Goal: Share content: Share content

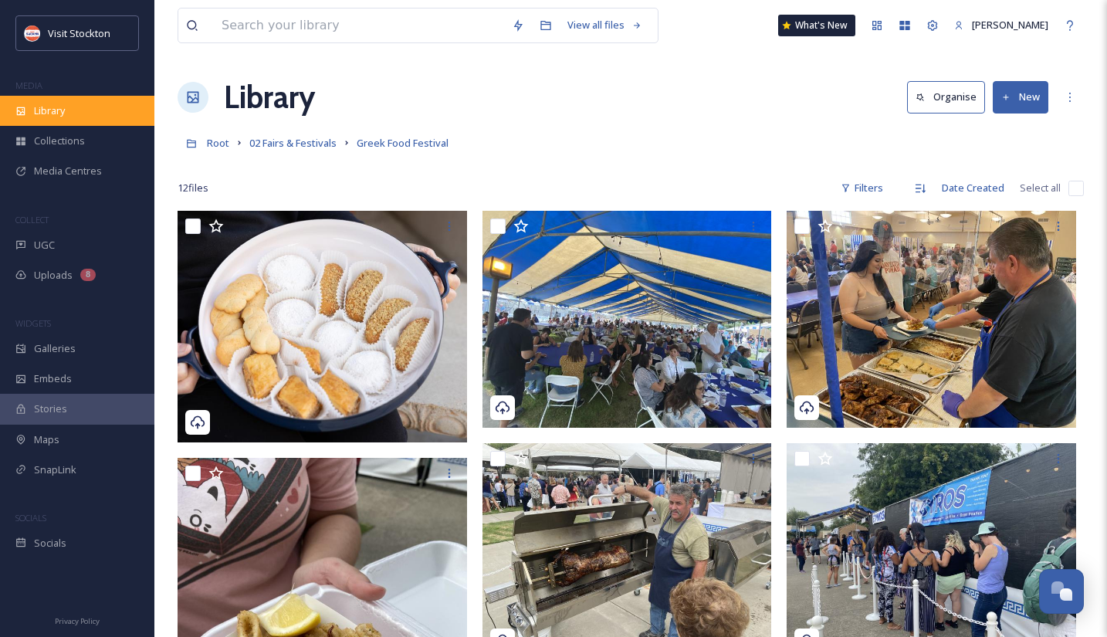
click at [83, 103] on div "Library" at bounding box center [77, 111] width 154 height 30
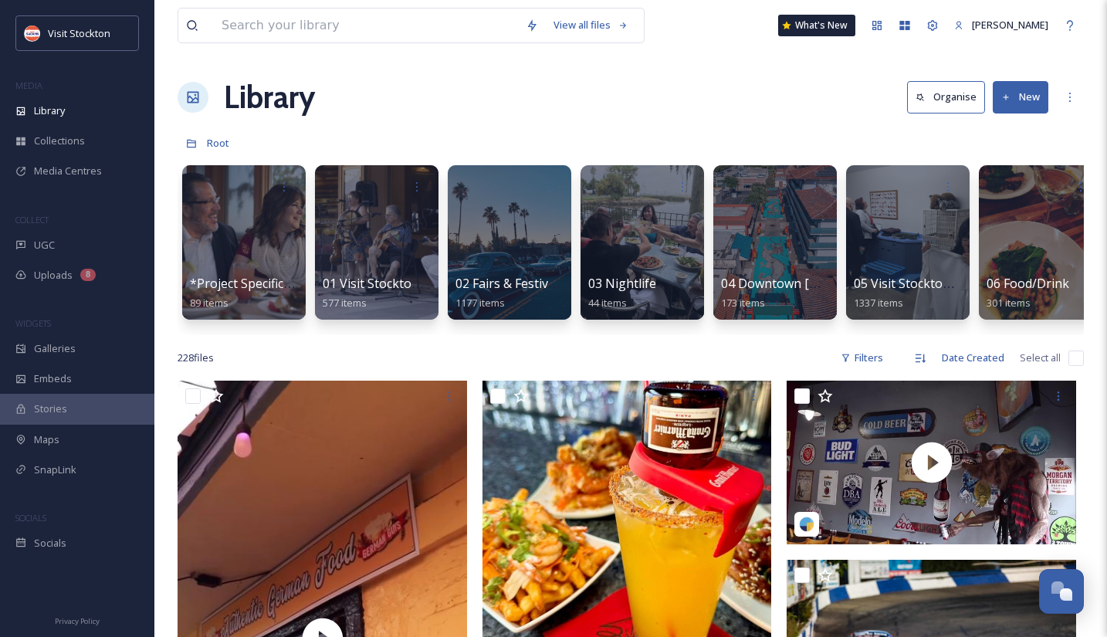
click at [90, 414] on div "Stories" at bounding box center [77, 409] width 154 height 30
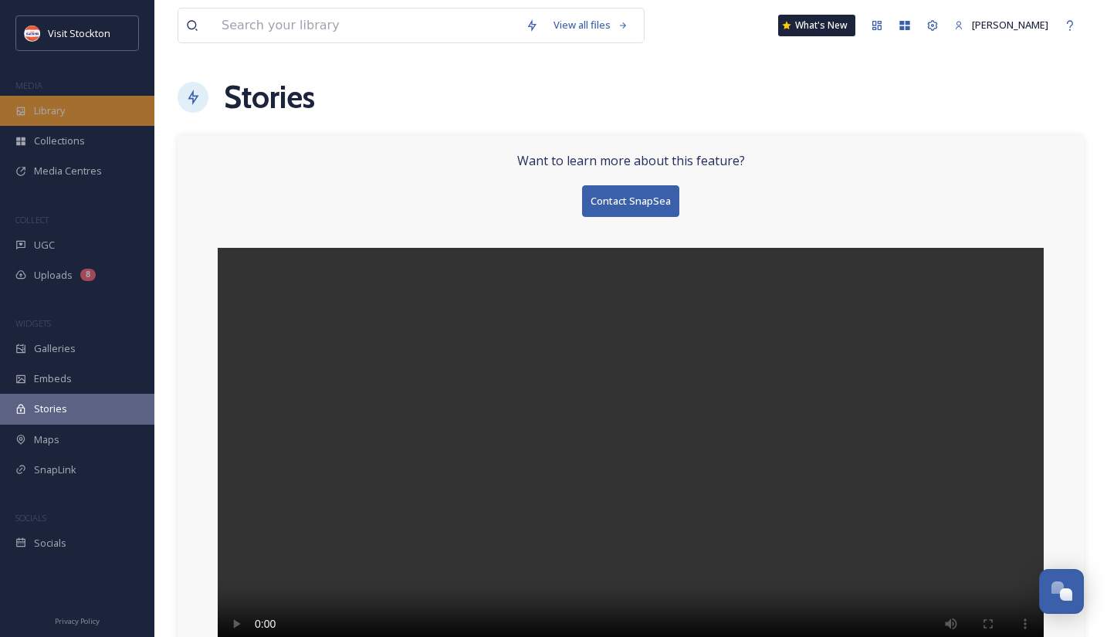
click at [69, 110] on div "Library" at bounding box center [77, 111] width 154 height 30
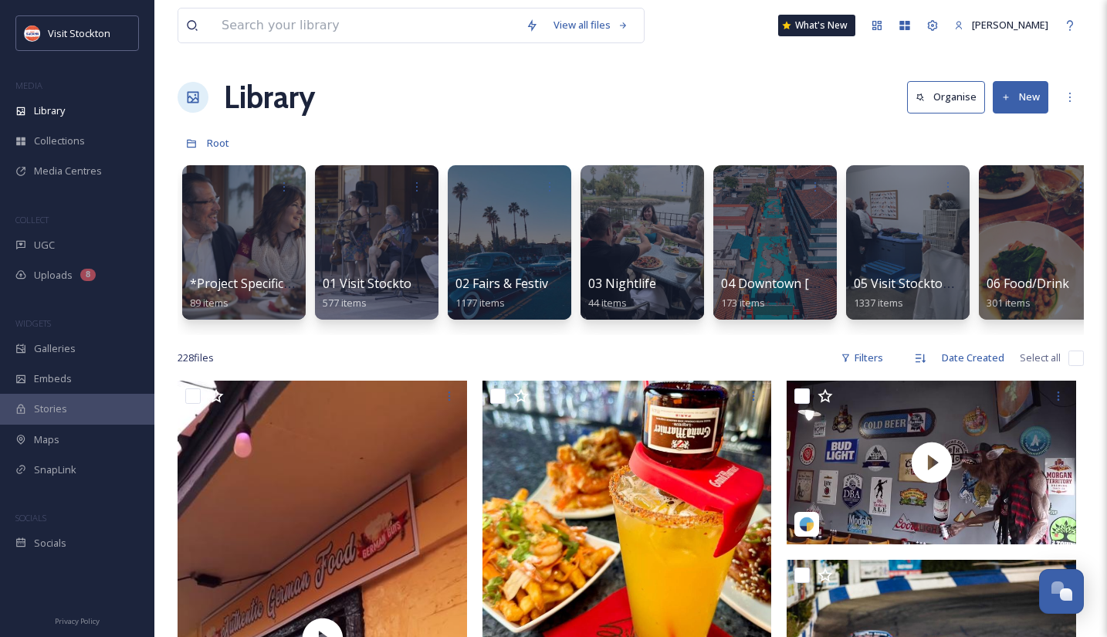
click at [1011, 97] on button "New" at bounding box center [1021, 97] width 56 height 32
click at [1009, 132] on span "File Upload" at bounding box center [1013, 133] width 51 height 15
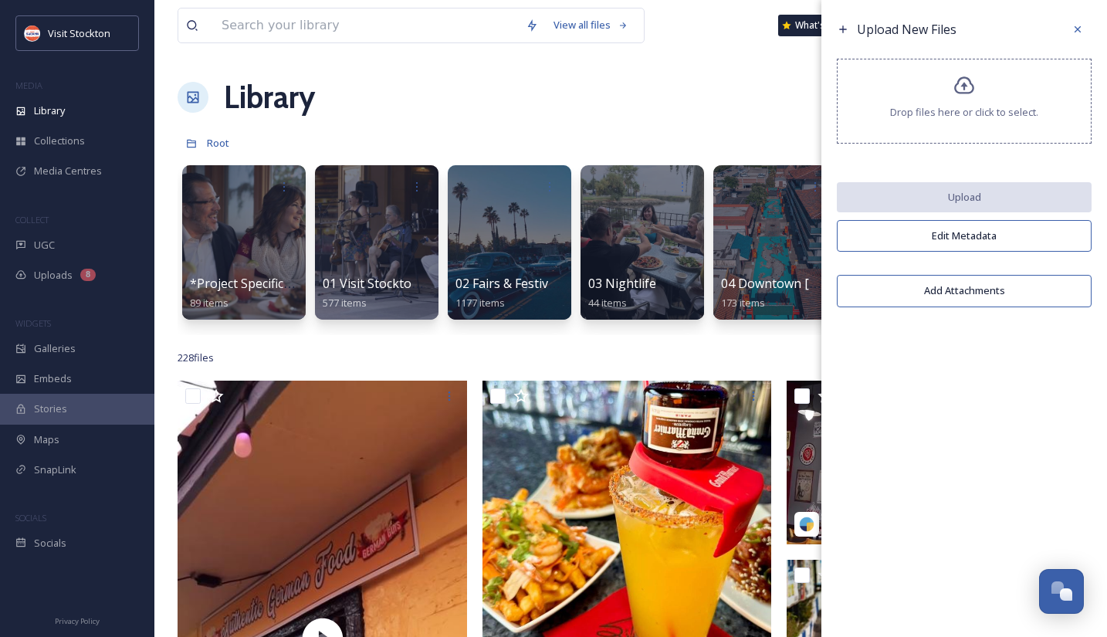
click at [971, 92] on icon at bounding box center [964, 85] width 20 height 18
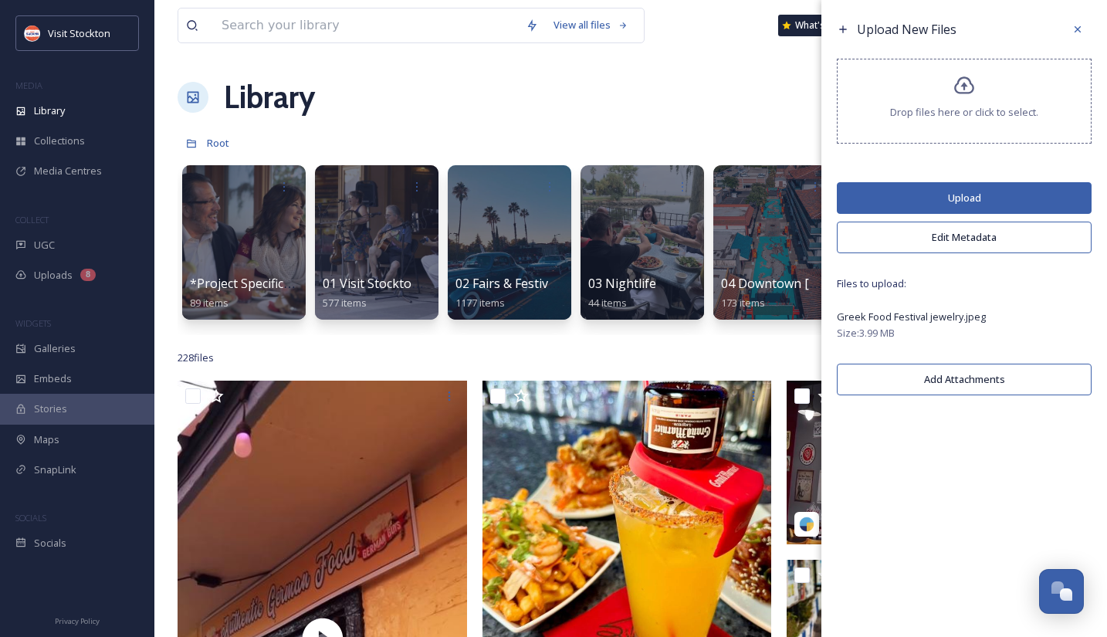
click at [1006, 188] on button "Upload" at bounding box center [964, 198] width 255 height 32
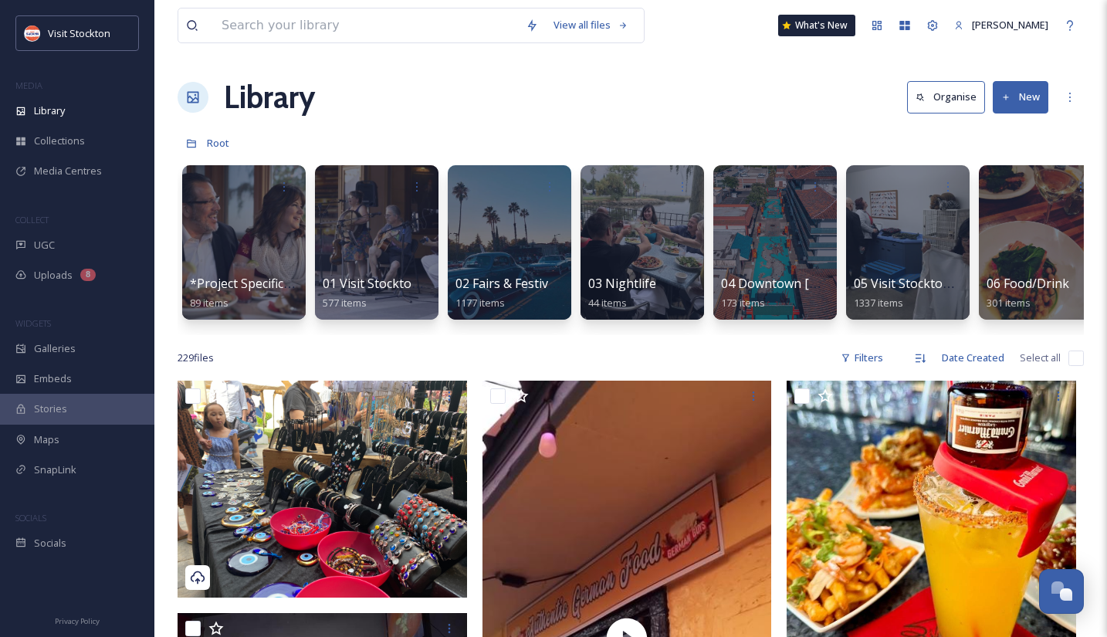
click at [707, 103] on div "Library Organise New" at bounding box center [631, 97] width 906 height 46
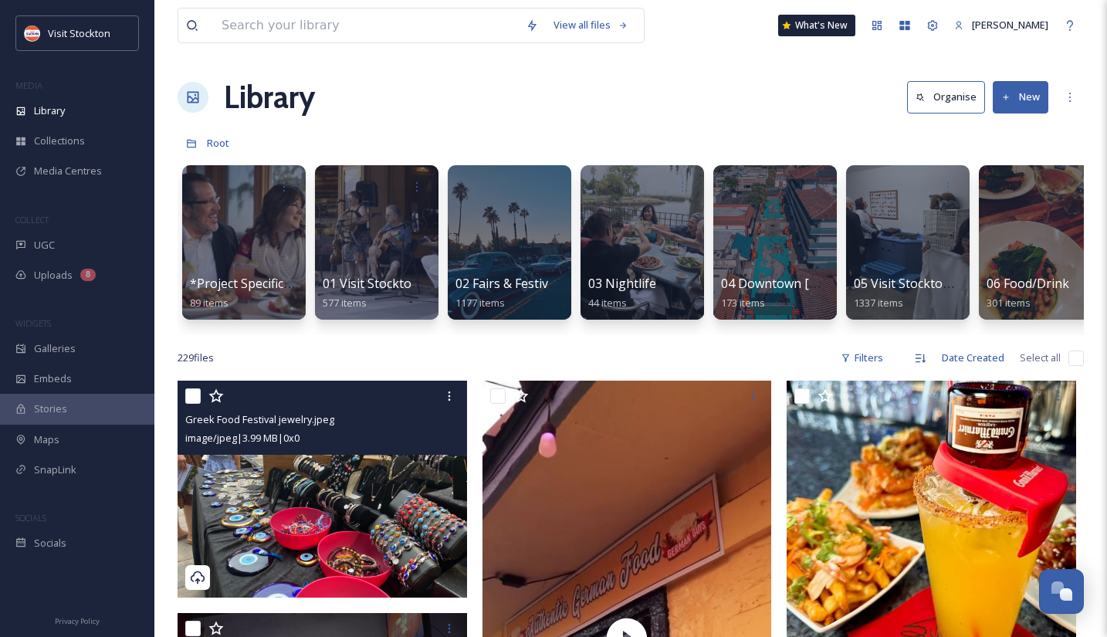
click at [195, 394] on input "checkbox" at bounding box center [192, 395] width 15 height 15
checkbox input "true"
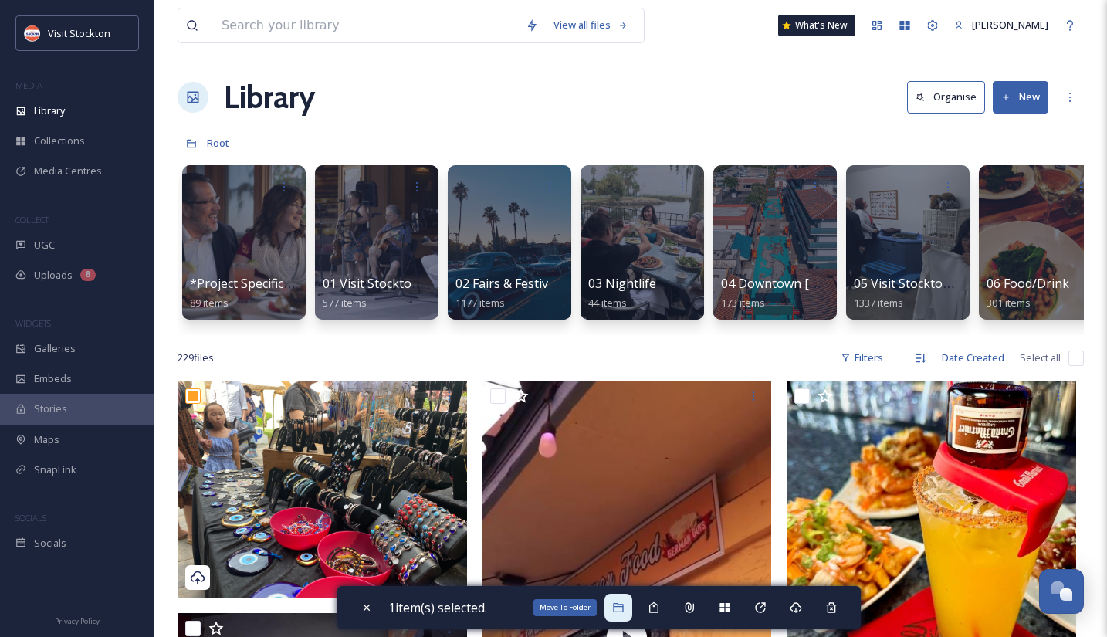
click at [617, 610] on icon at bounding box center [618, 607] width 12 height 12
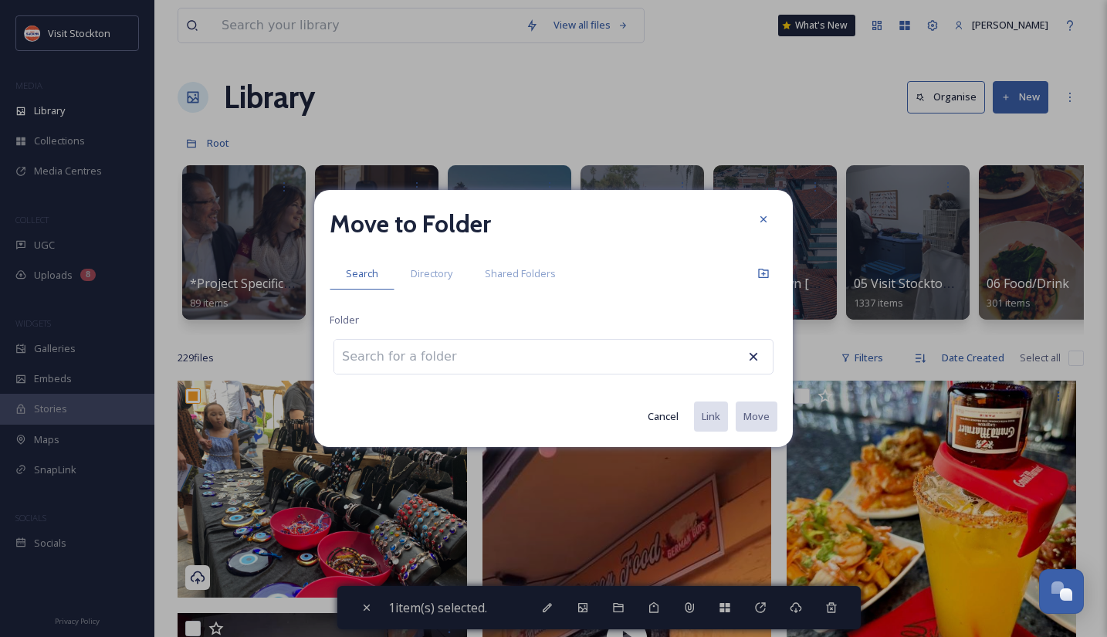
click at [561, 348] on div at bounding box center [554, 357] width 440 height 36
click at [424, 352] on input at bounding box center [419, 357] width 170 height 34
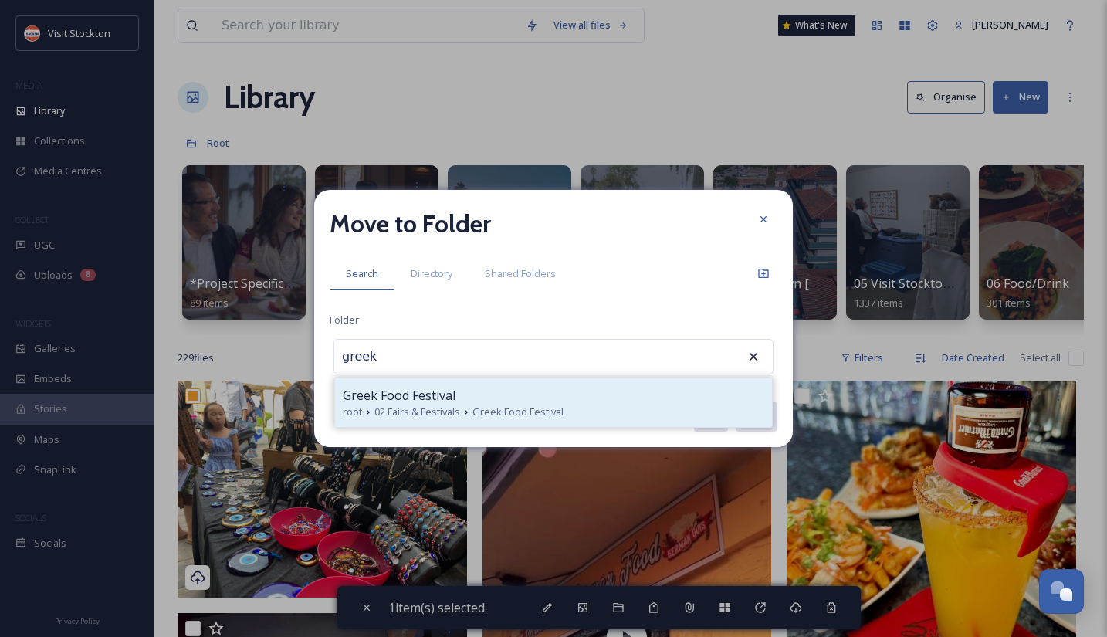
click at [446, 392] on span "Greek Food Festival" at bounding box center [399, 395] width 113 height 19
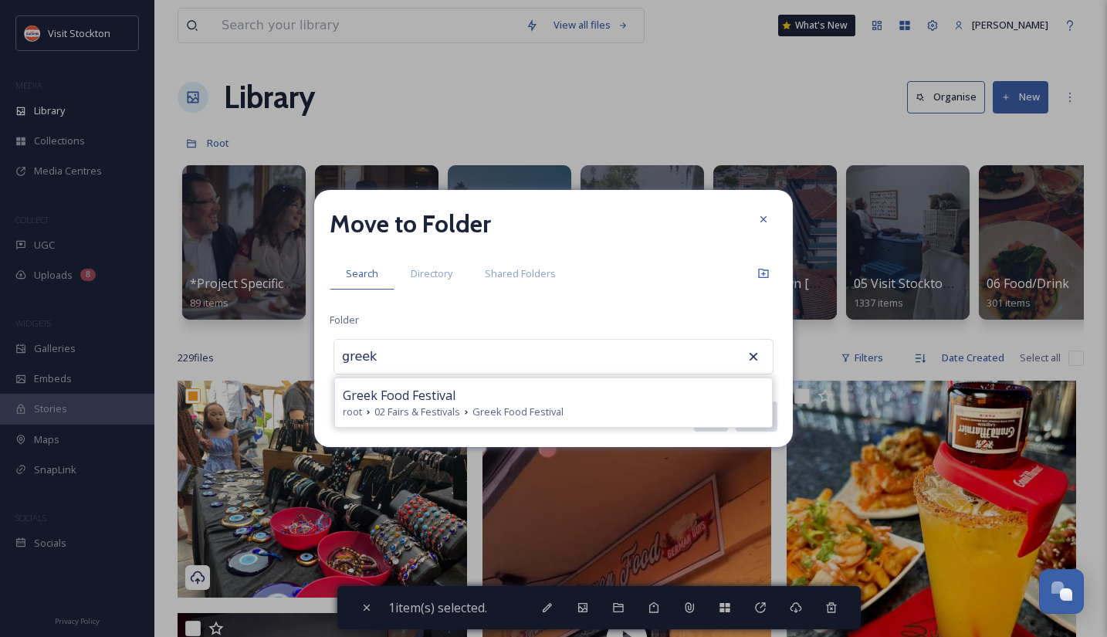
type input "Greek Food Festival"
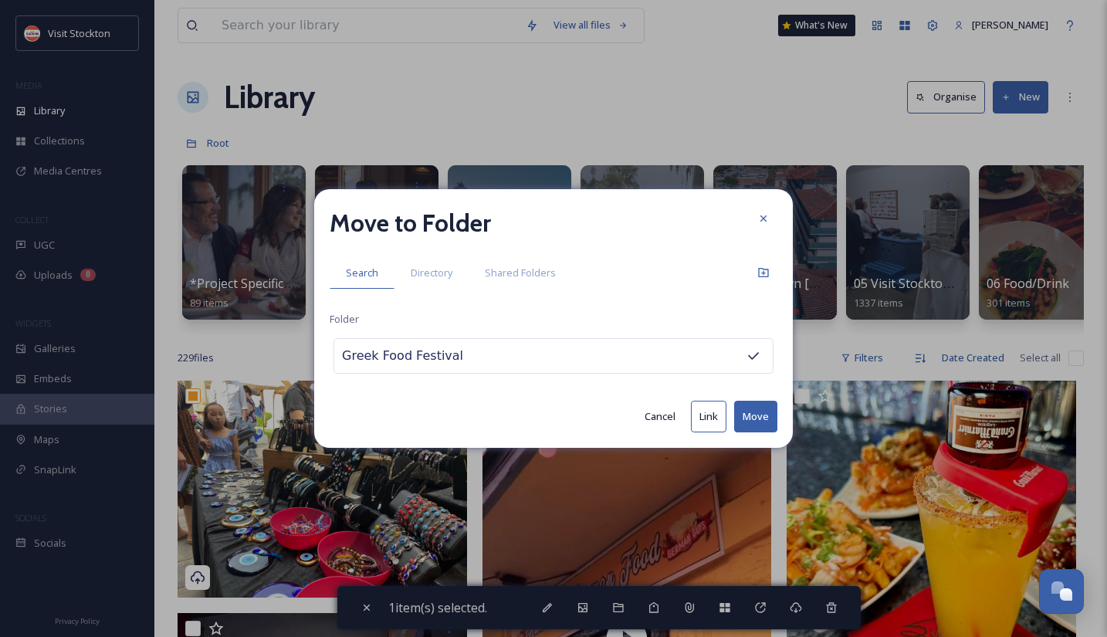
click at [761, 412] on button "Move" at bounding box center [755, 417] width 43 height 32
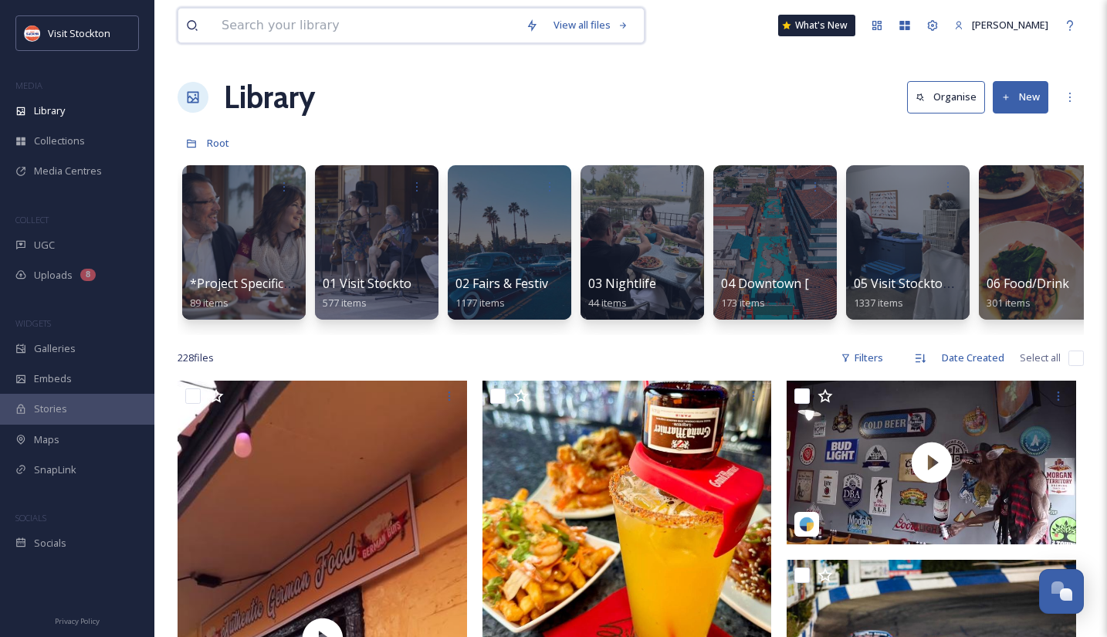
click at [255, 37] on input at bounding box center [366, 25] width 304 height 34
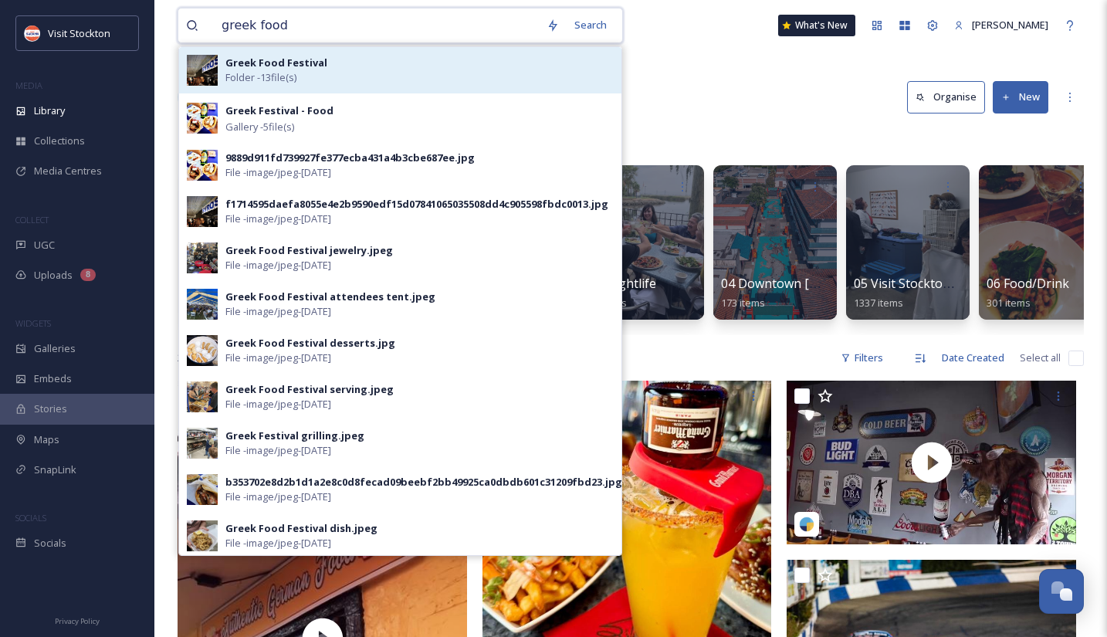
type input "greek food"
click at [276, 73] on span "Folder - 13 file(s)" at bounding box center [260, 77] width 71 height 15
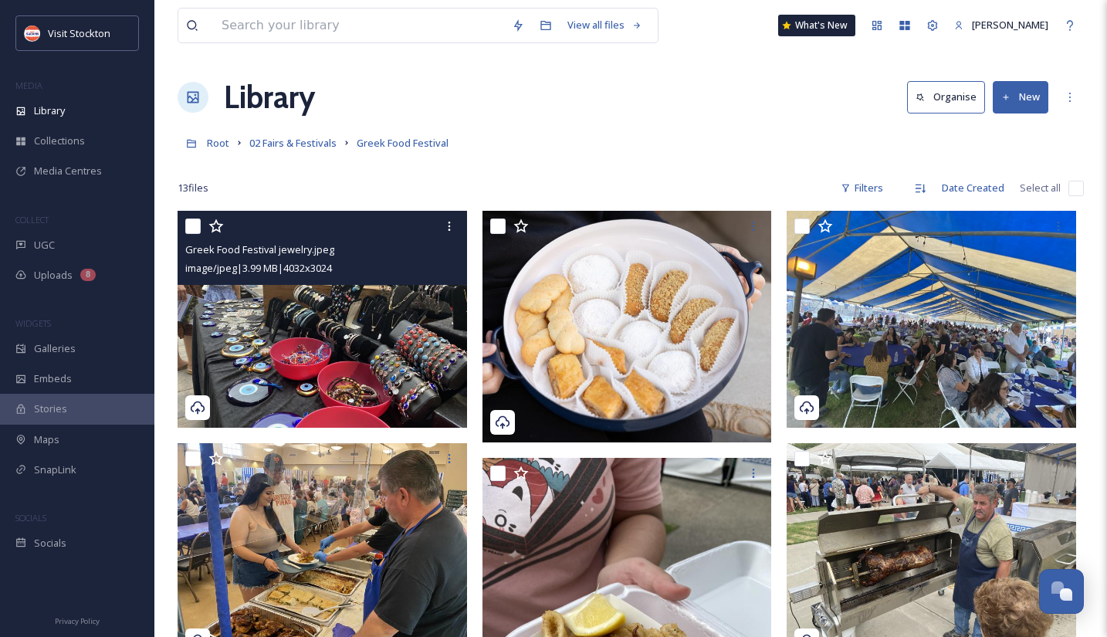
click at [317, 395] on img at bounding box center [323, 319] width 290 height 217
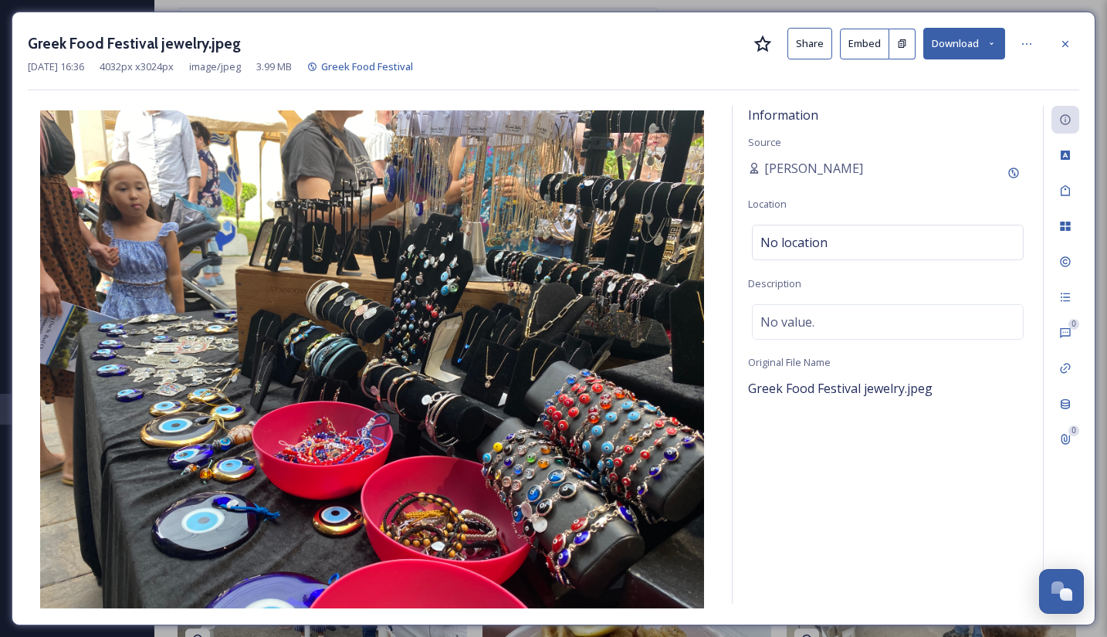
click at [862, 50] on button "Embed" at bounding box center [864, 44] width 49 height 31
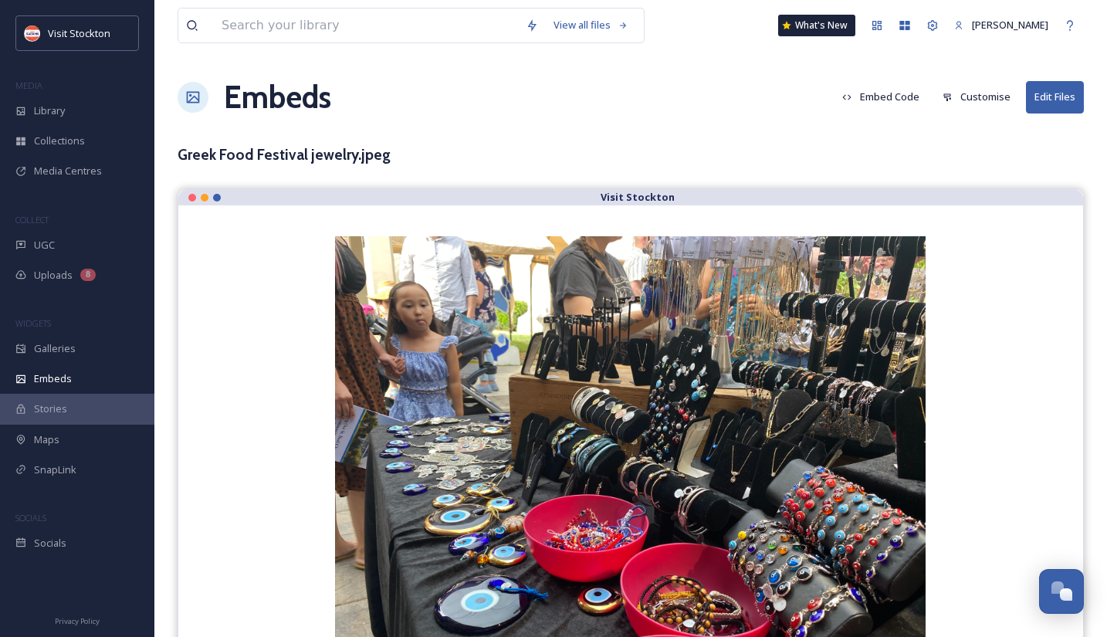
click at [981, 106] on button "Customise" at bounding box center [976, 97] width 83 height 30
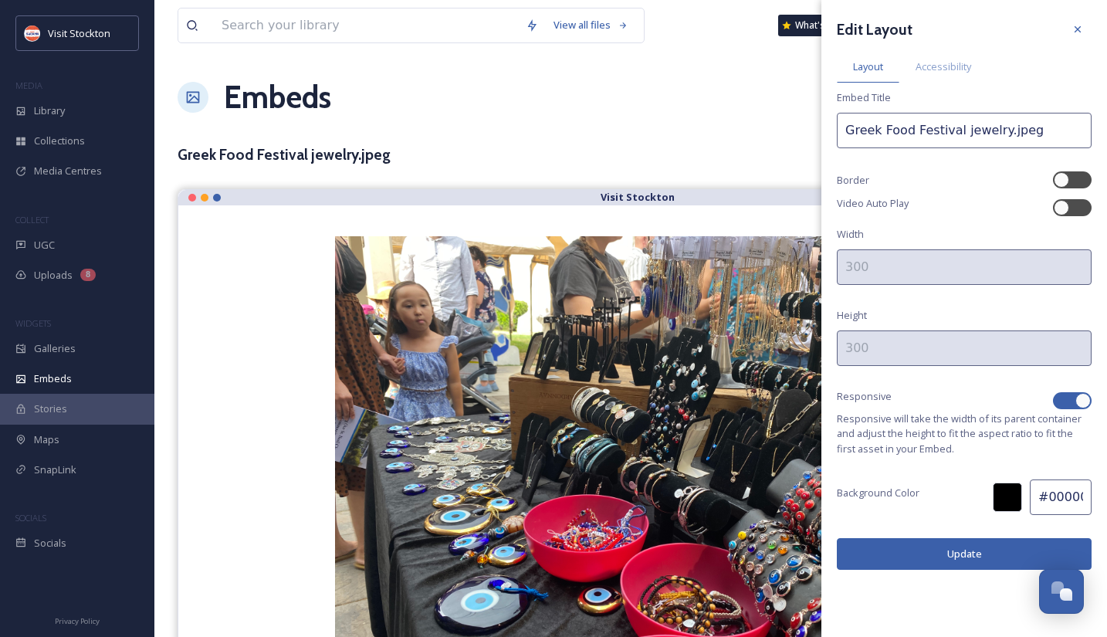
click at [1082, 399] on div at bounding box center [1083, 400] width 15 height 15
checkbox input "false"
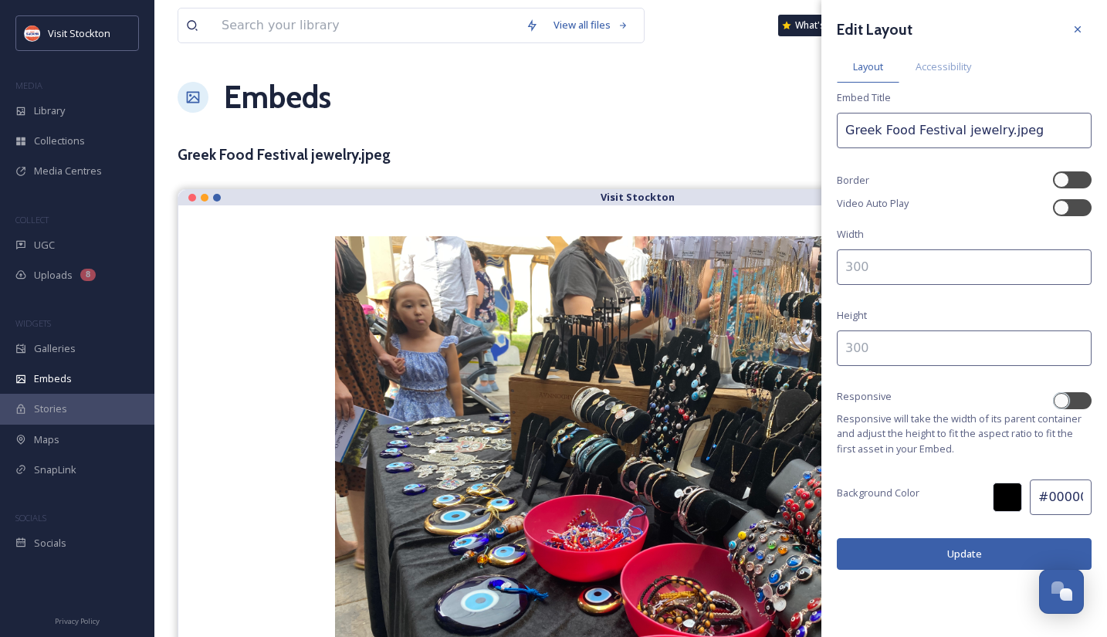
click at [981, 271] on input at bounding box center [964, 267] width 255 height 36
click at [915, 345] on input at bounding box center [964, 348] width 255 height 36
click at [854, 259] on input "500" at bounding box center [964, 267] width 255 height 36
type input "700"
click at [857, 346] on input at bounding box center [964, 348] width 255 height 36
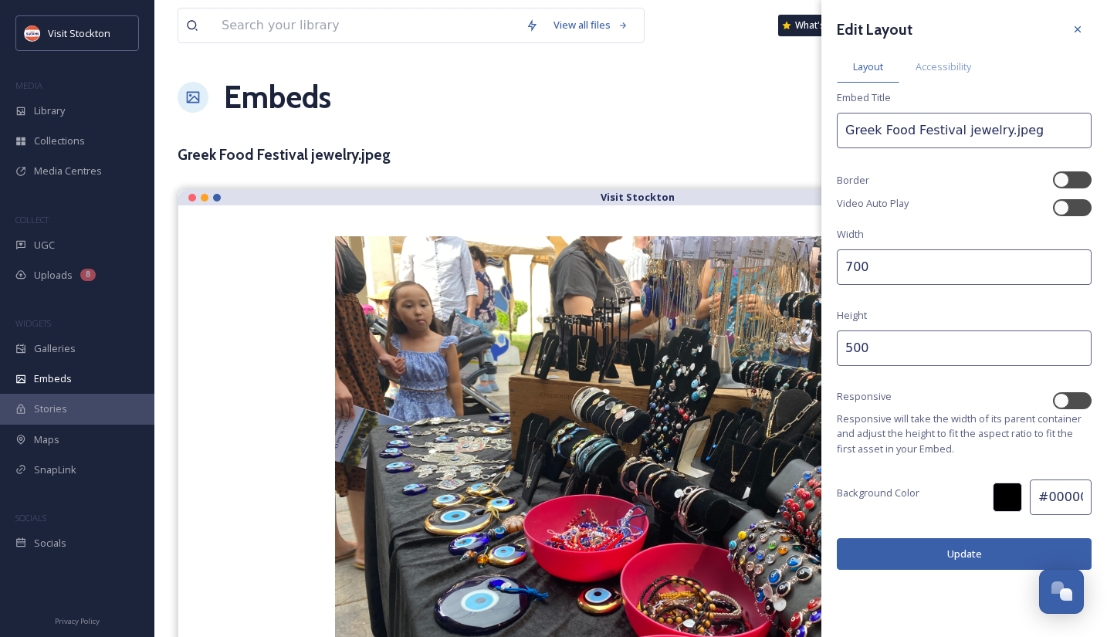
type input "500"
click at [895, 544] on button "Update" at bounding box center [964, 554] width 255 height 32
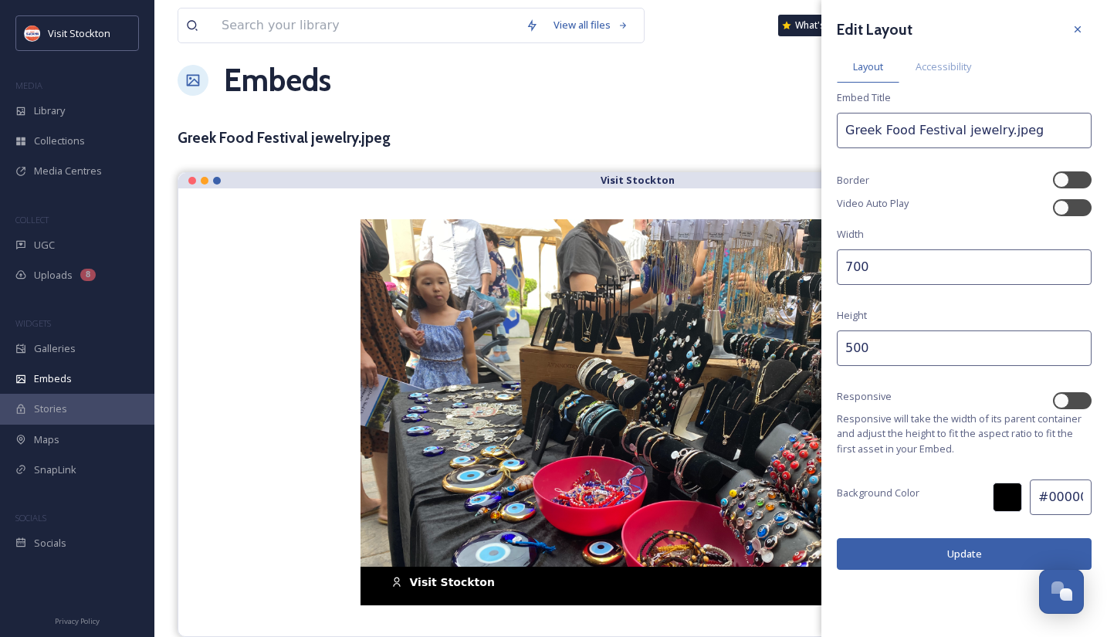
scroll to position [16, 0]
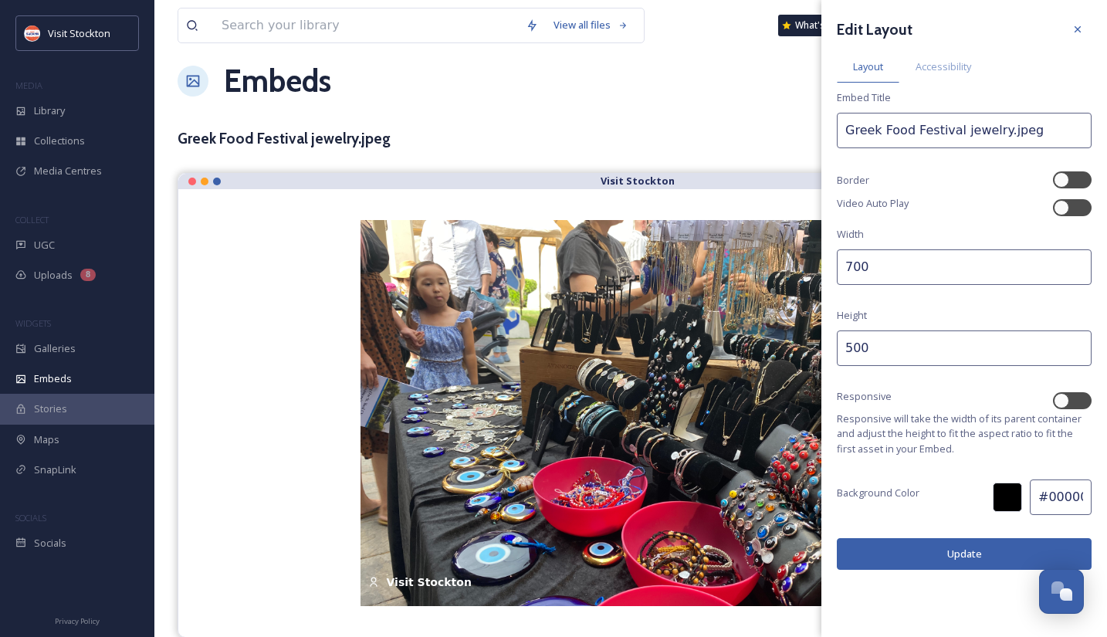
click at [981, 549] on button "Update" at bounding box center [964, 554] width 255 height 32
click at [716, 108] on div "View all files What's New [PERSON_NAME] Embeds Embed Code Customise Edit Files …" at bounding box center [630, 311] width 953 height 654
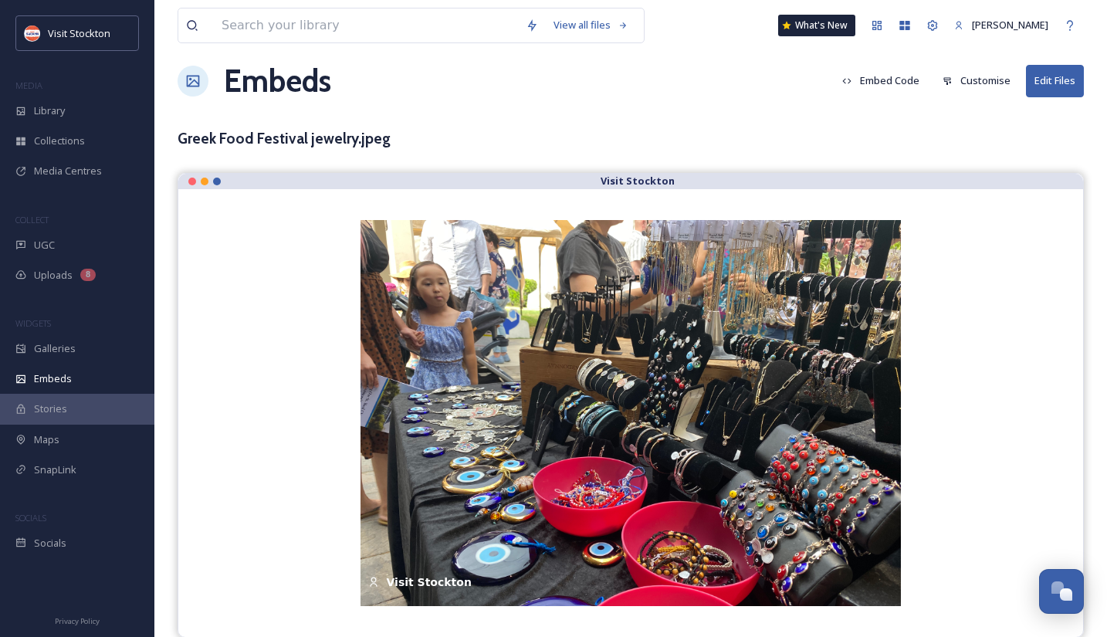
click at [911, 83] on button "Embed Code" at bounding box center [881, 81] width 93 height 30
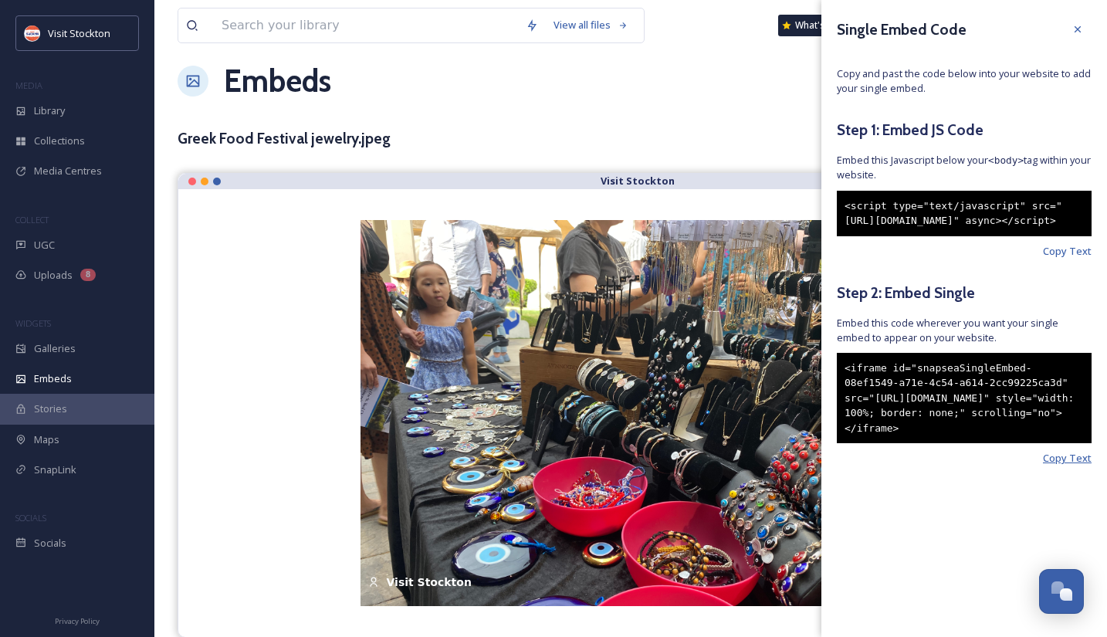
click at [1062, 466] on span "Copy Text" at bounding box center [1067, 458] width 49 height 15
click at [1067, 466] on span "Copy Text" at bounding box center [1067, 458] width 49 height 15
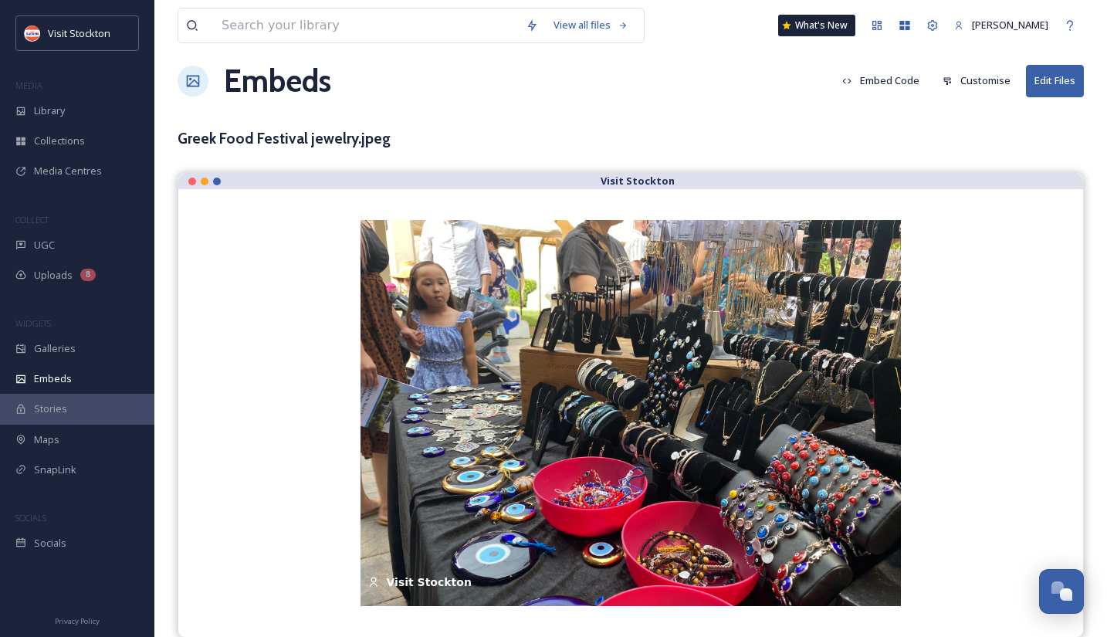
click at [624, 121] on div "View all files What's New [PERSON_NAME] Embeds Embed Code Customise Edit Files …" at bounding box center [630, 311] width 953 height 654
click at [66, 114] on div "Library" at bounding box center [77, 111] width 154 height 30
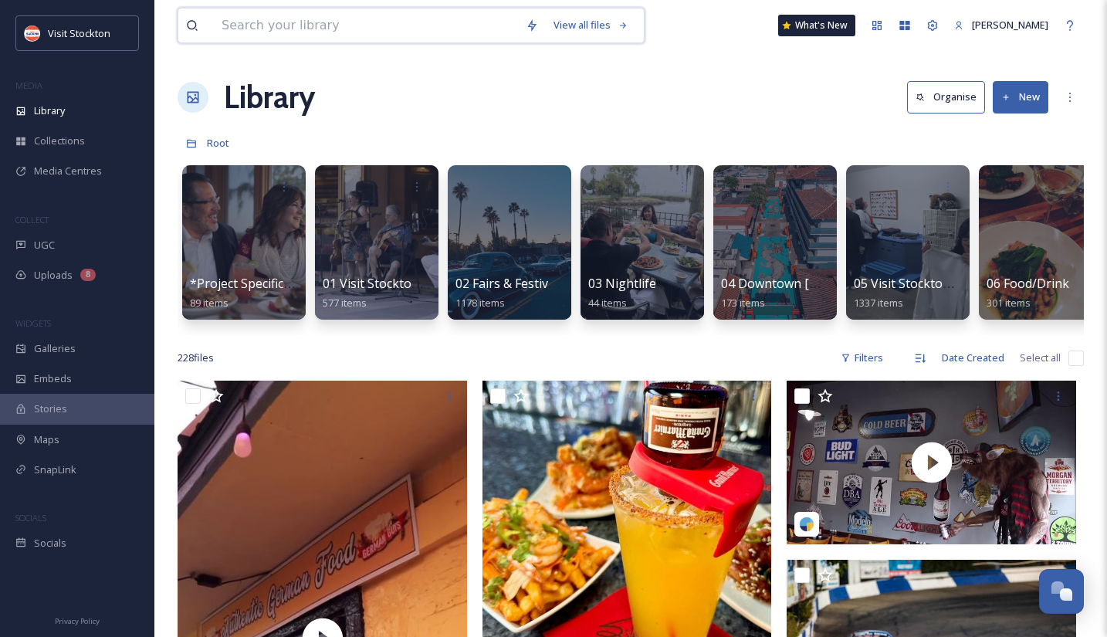
click at [347, 32] on input at bounding box center [366, 25] width 304 height 34
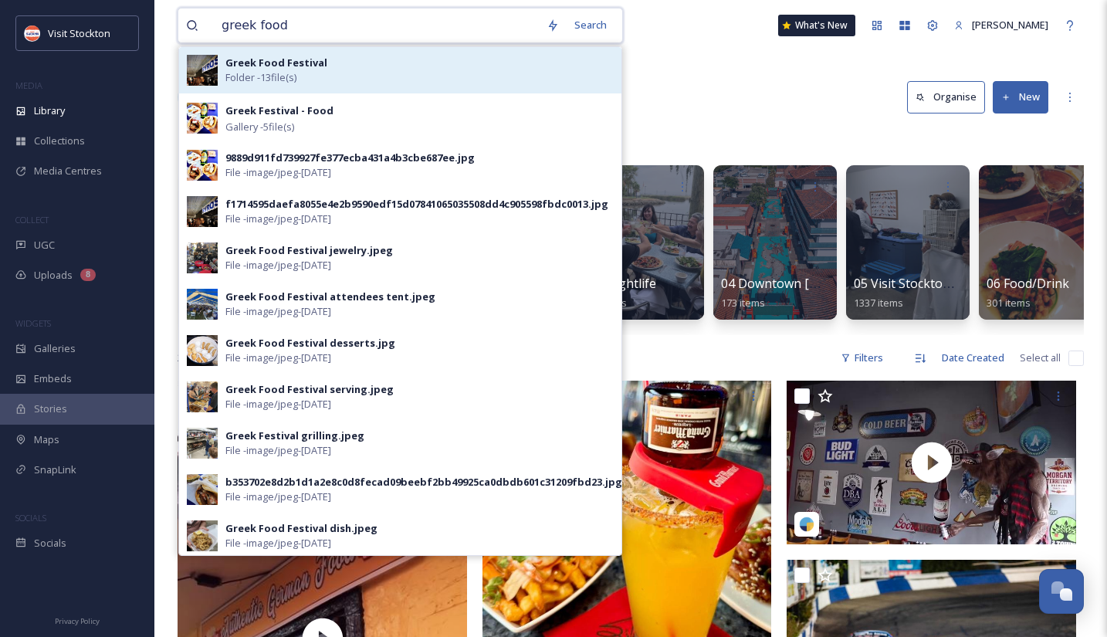
type input "greek food"
click at [326, 65] on div "Greek Food Festival Folder - 13 file(s)" at bounding box center [419, 70] width 388 height 29
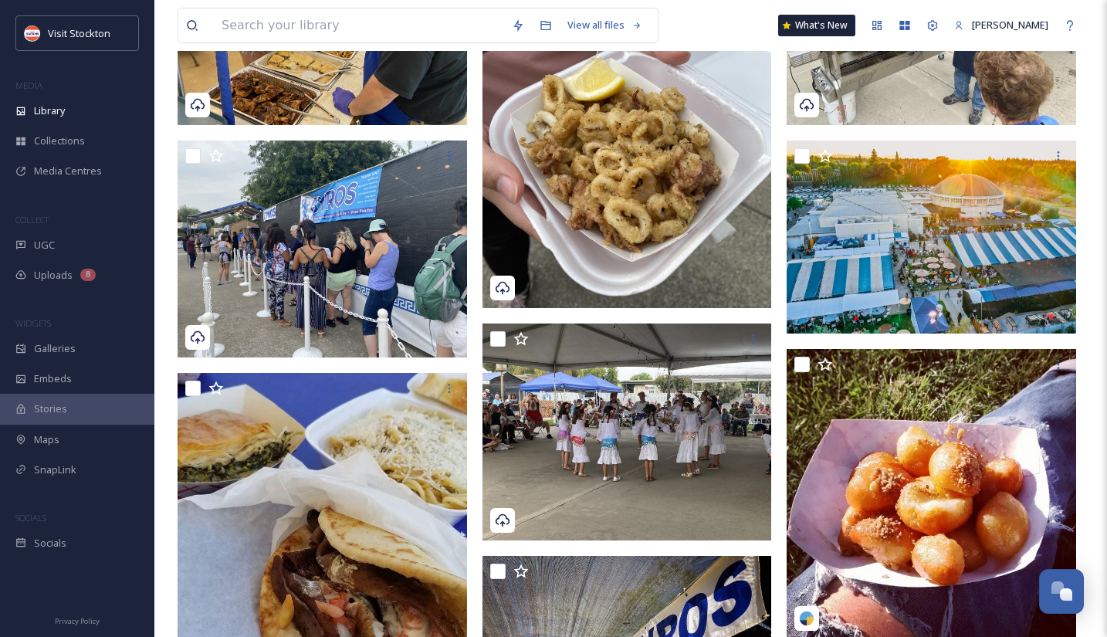
scroll to position [552, 0]
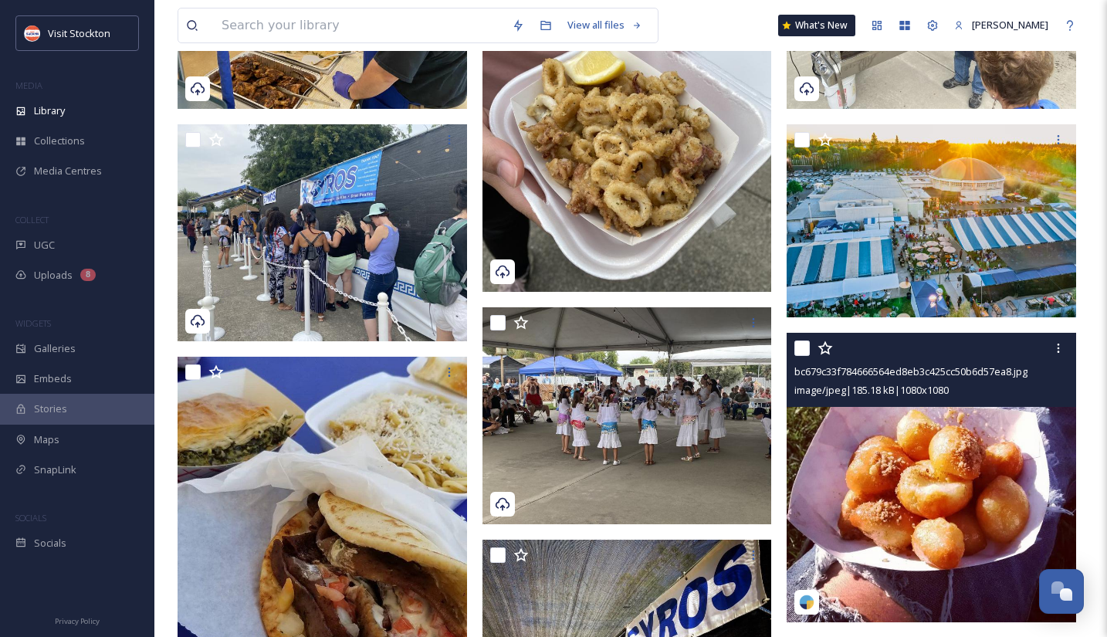
click at [807, 353] on input "checkbox" at bounding box center [801, 347] width 15 height 15
checkbox input "true"
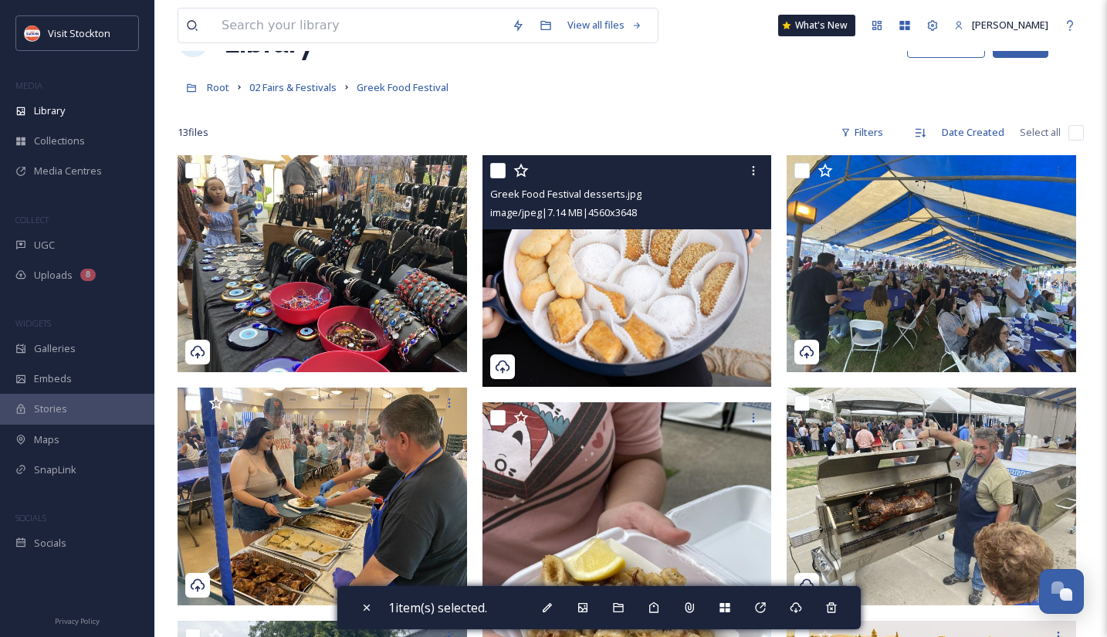
scroll to position [54, 0]
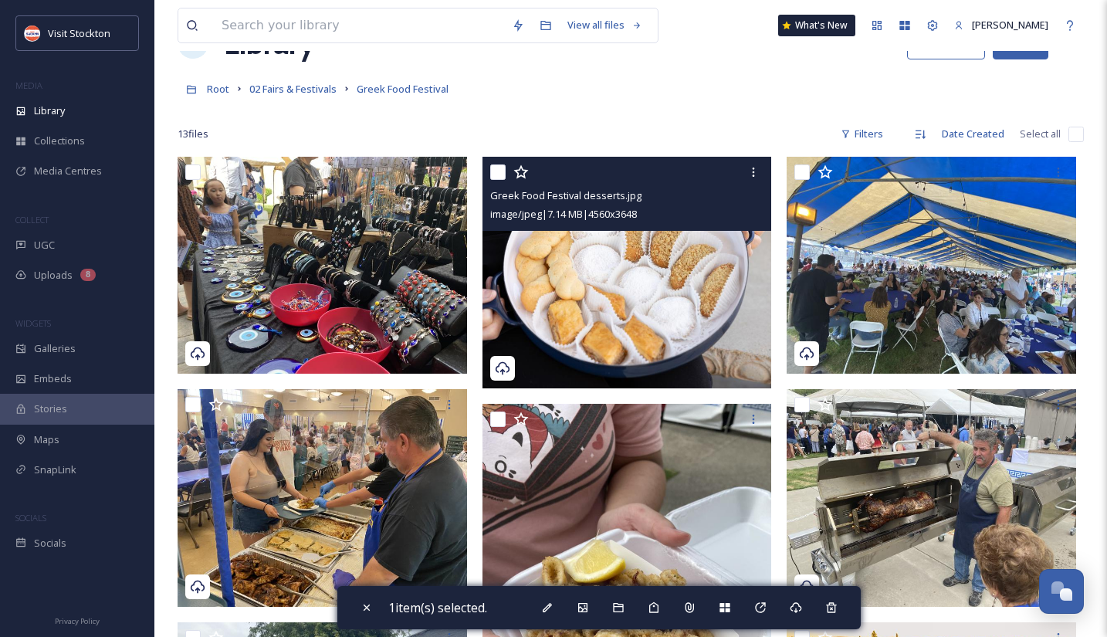
click at [493, 166] on input "checkbox" at bounding box center [497, 171] width 15 height 15
checkbox input "true"
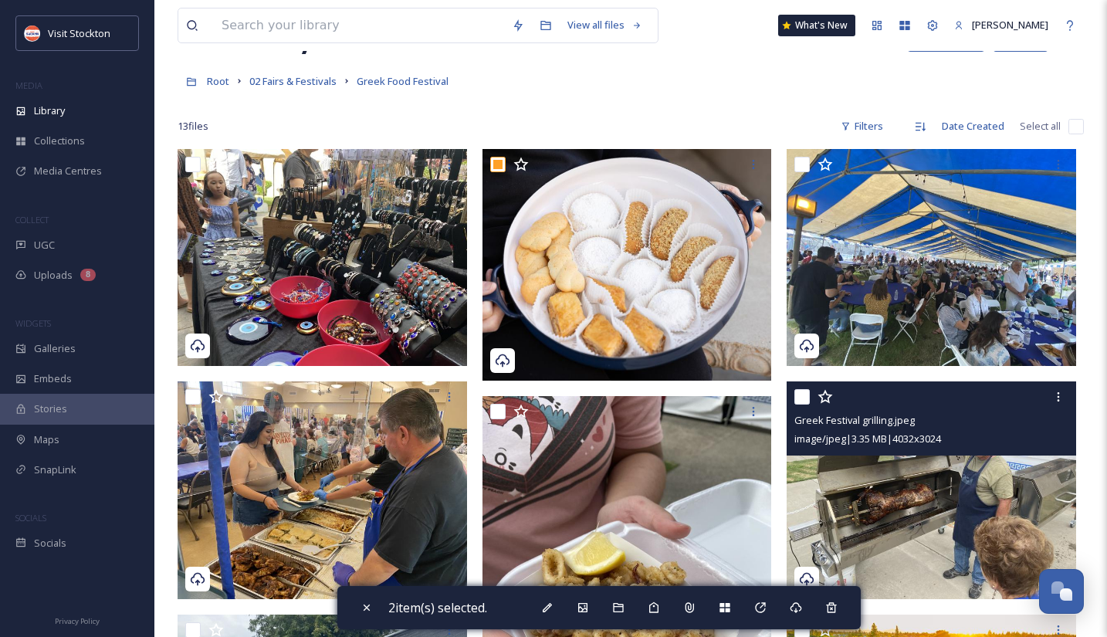
scroll to position [0, 0]
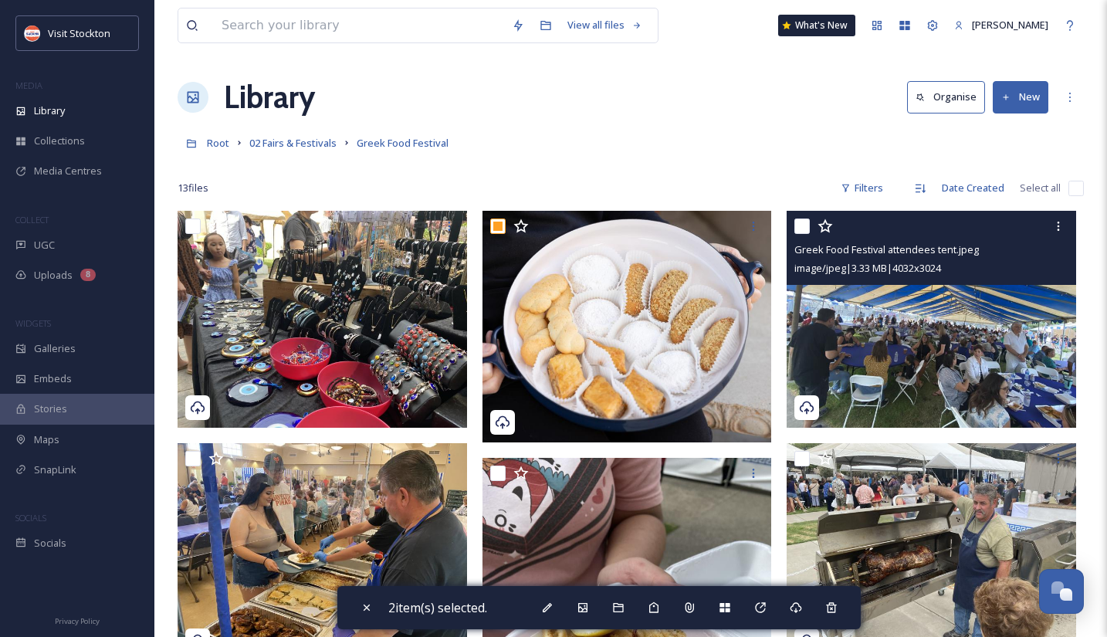
click at [799, 228] on input "checkbox" at bounding box center [801, 225] width 15 height 15
checkbox input "true"
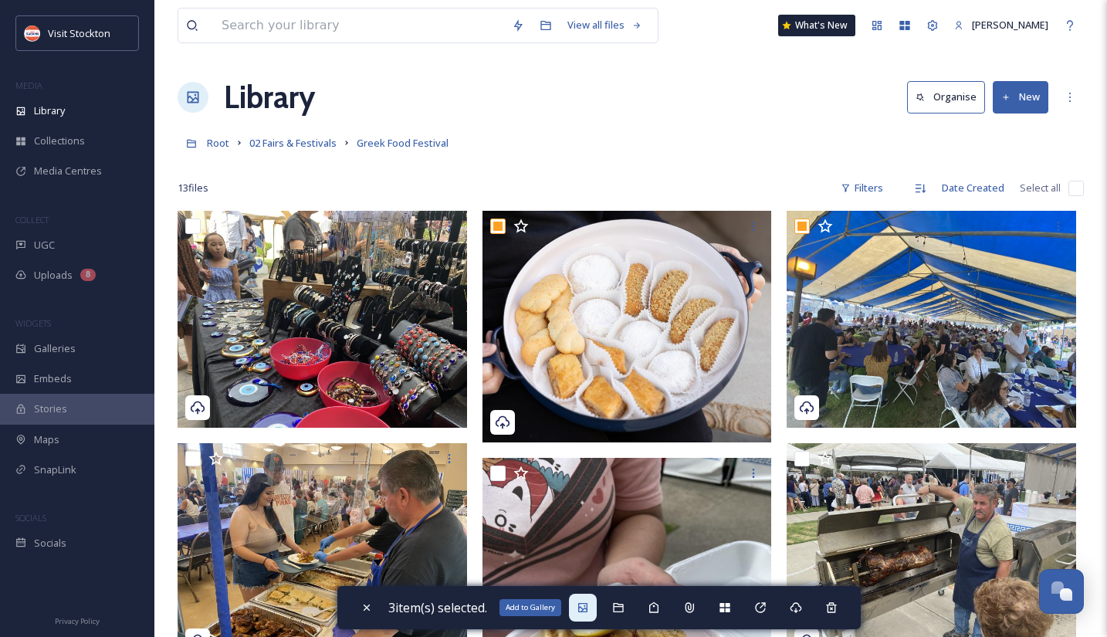
click at [589, 601] on icon at bounding box center [583, 607] width 12 height 12
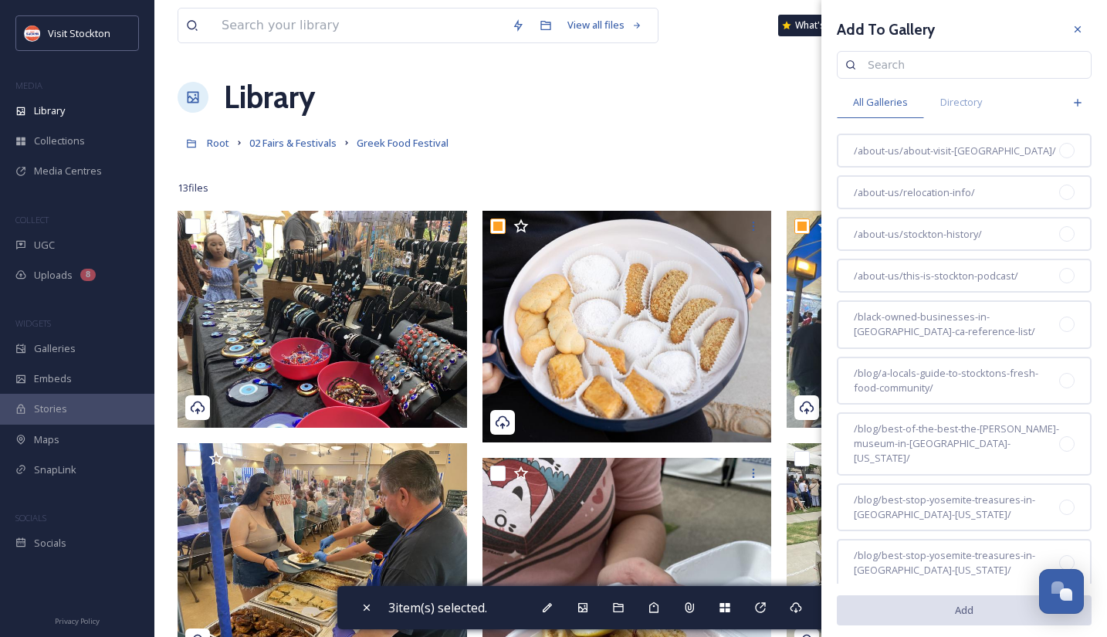
click at [964, 68] on input at bounding box center [971, 64] width 223 height 31
type input "greek"
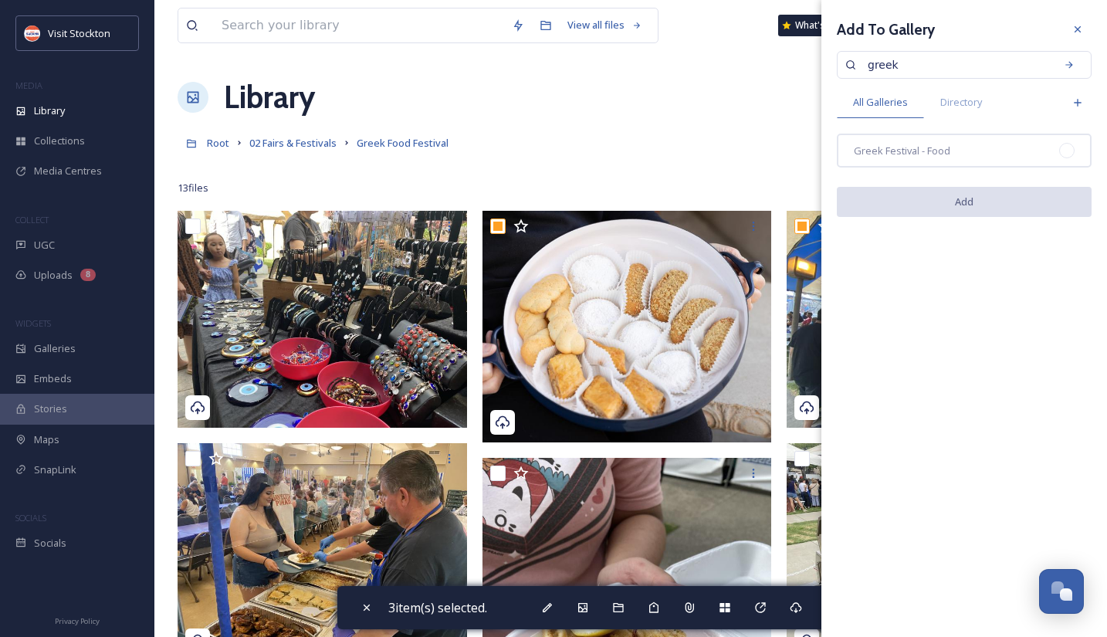
click at [979, 58] on input "greek" at bounding box center [955, 64] width 191 height 31
click at [1070, 103] on div "New Gallery" at bounding box center [1078, 103] width 28 height 28
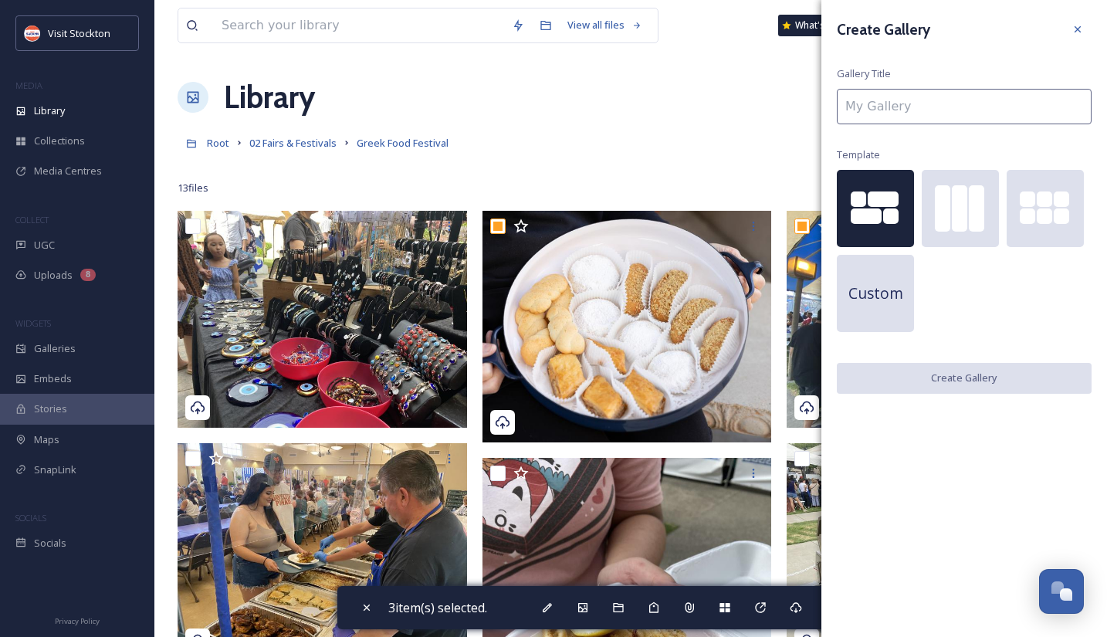
click at [1007, 110] on input at bounding box center [964, 107] width 255 height 36
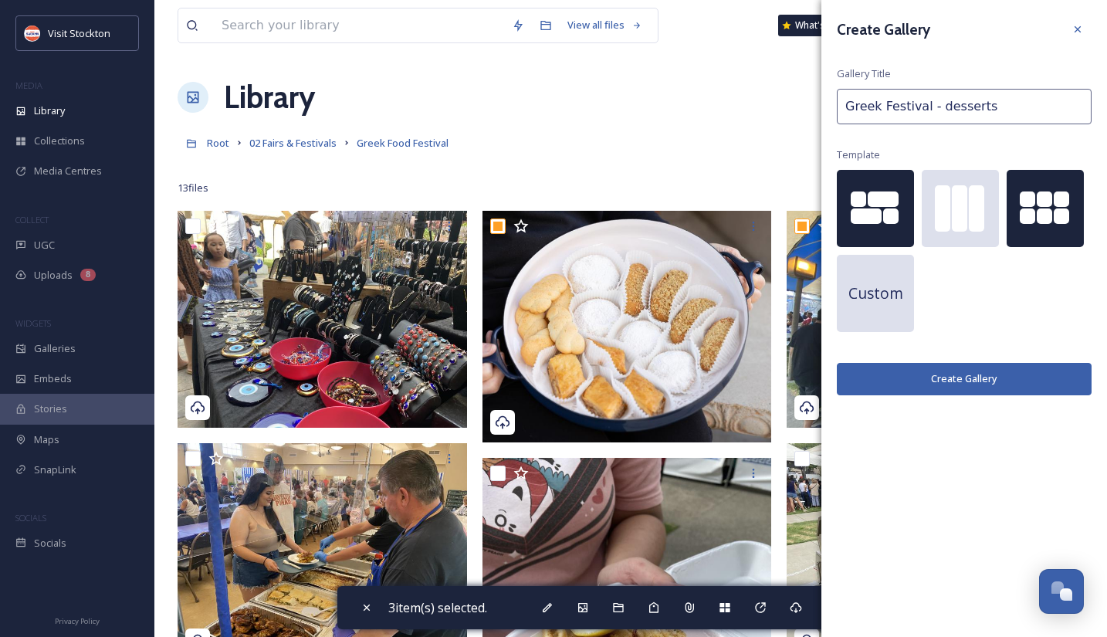
type input "Greek Festival - desserts"
click at [1023, 216] on div at bounding box center [1027, 215] width 15 height 15
click at [972, 381] on button "Create Gallery" at bounding box center [964, 379] width 255 height 32
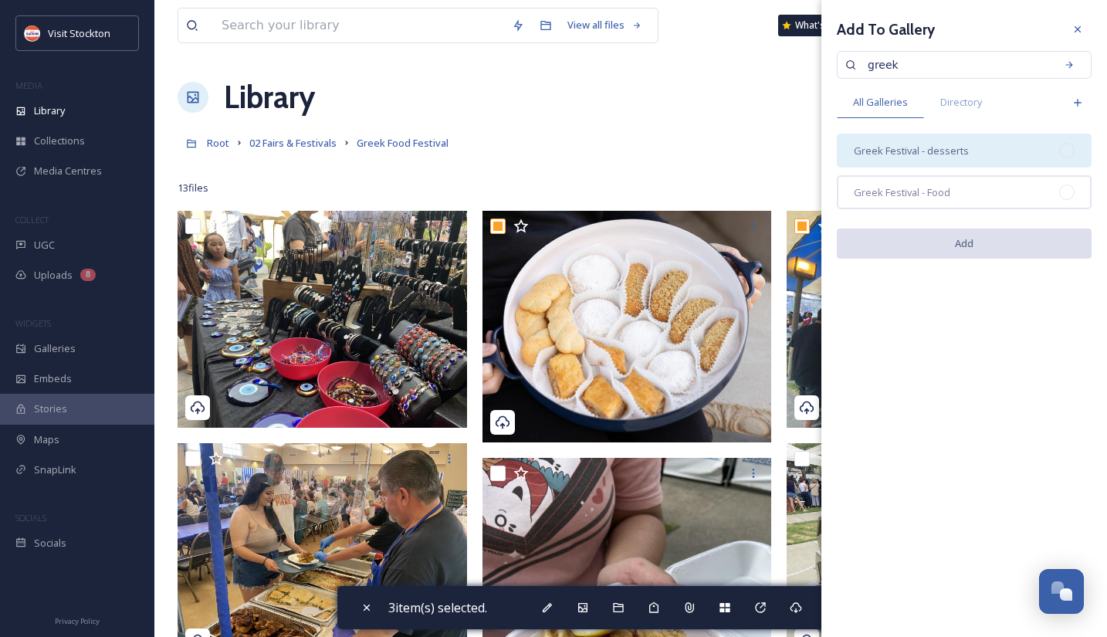
click at [1074, 149] on div at bounding box center [1066, 150] width 15 height 15
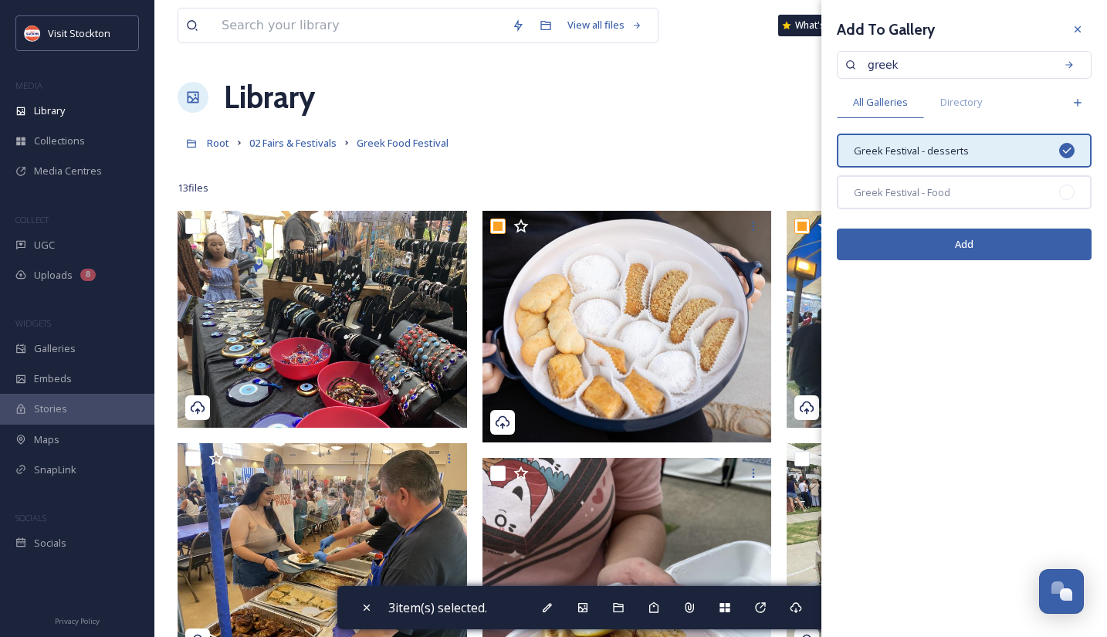
click at [994, 245] on button "Add" at bounding box center [964, 245] width 255 height 32
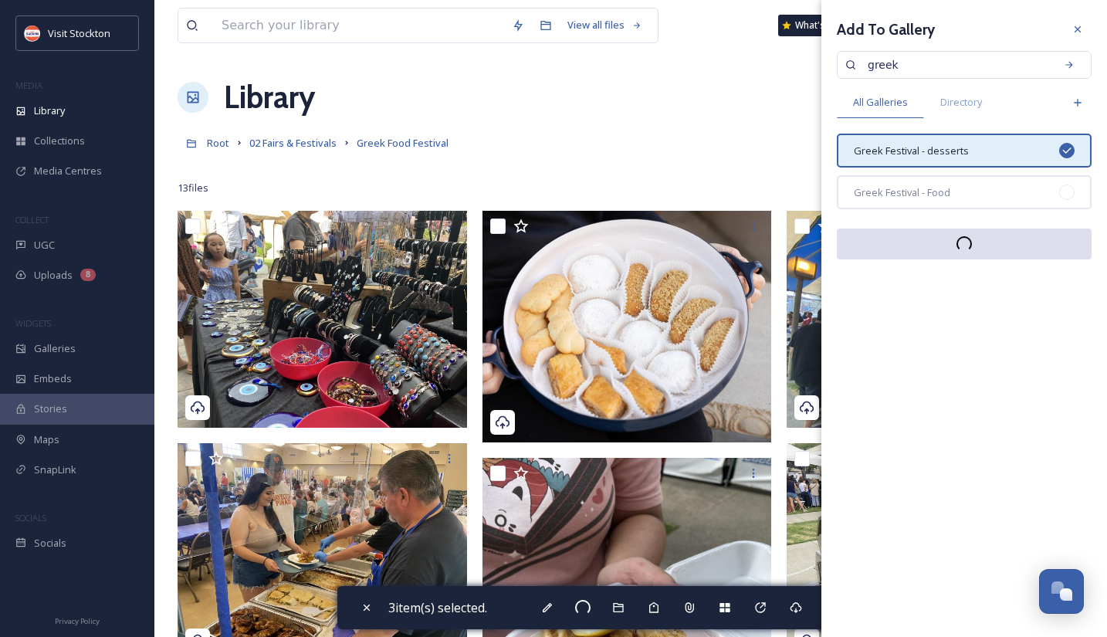
checkbox input "false"
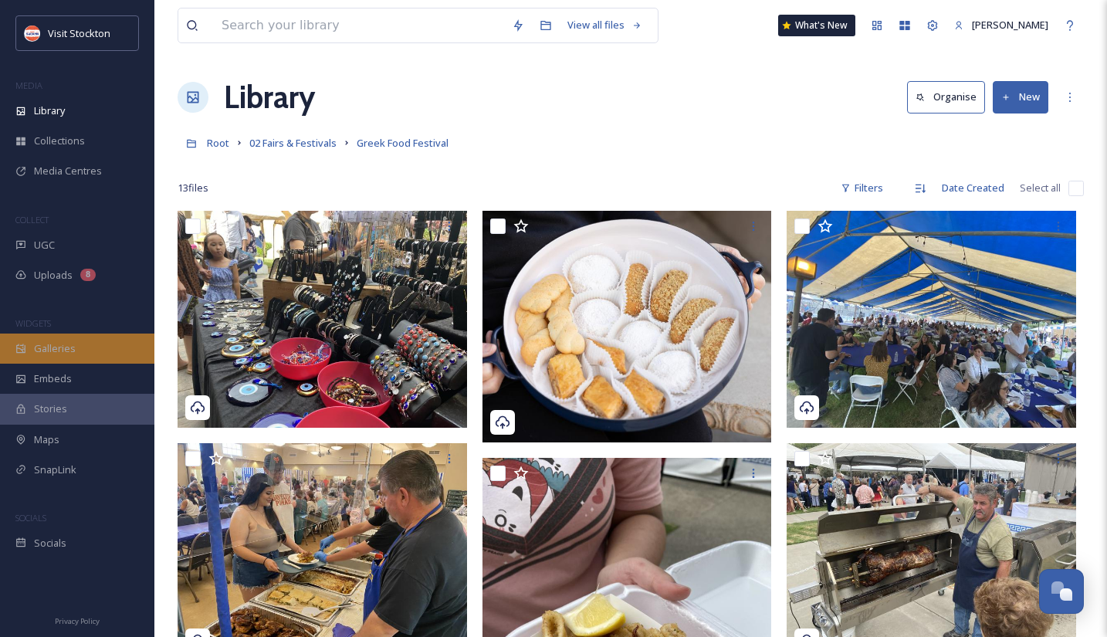
click at [57, 352] on span "Galleries" at bounding box center [55, 348] width 42 height 15
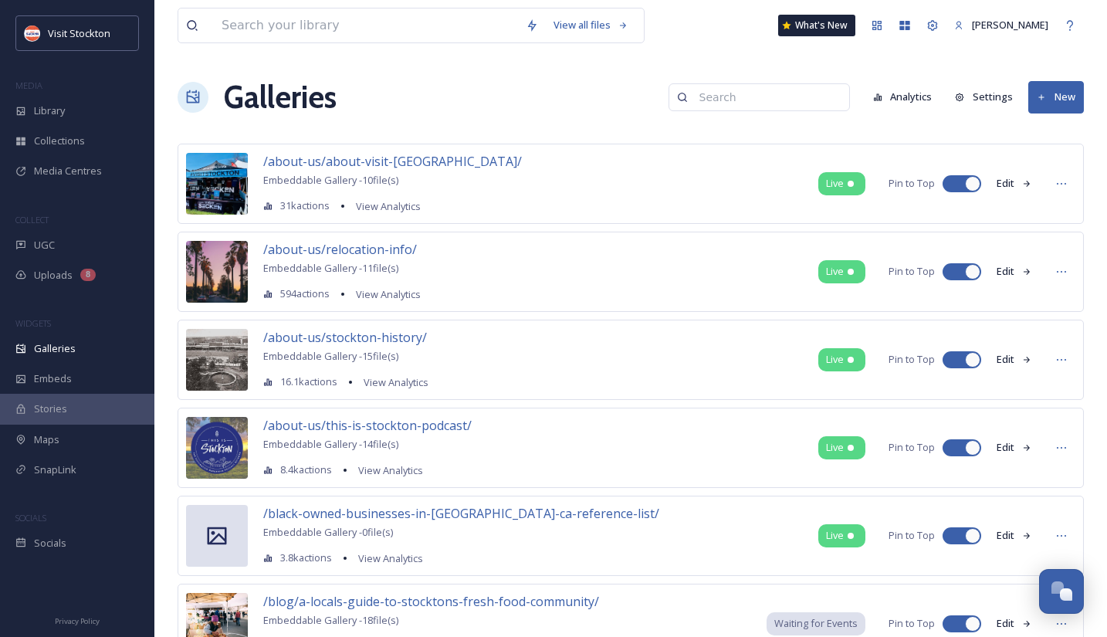
click at [815, 100] on input at bounding box center [767, 97] width 150 height 31
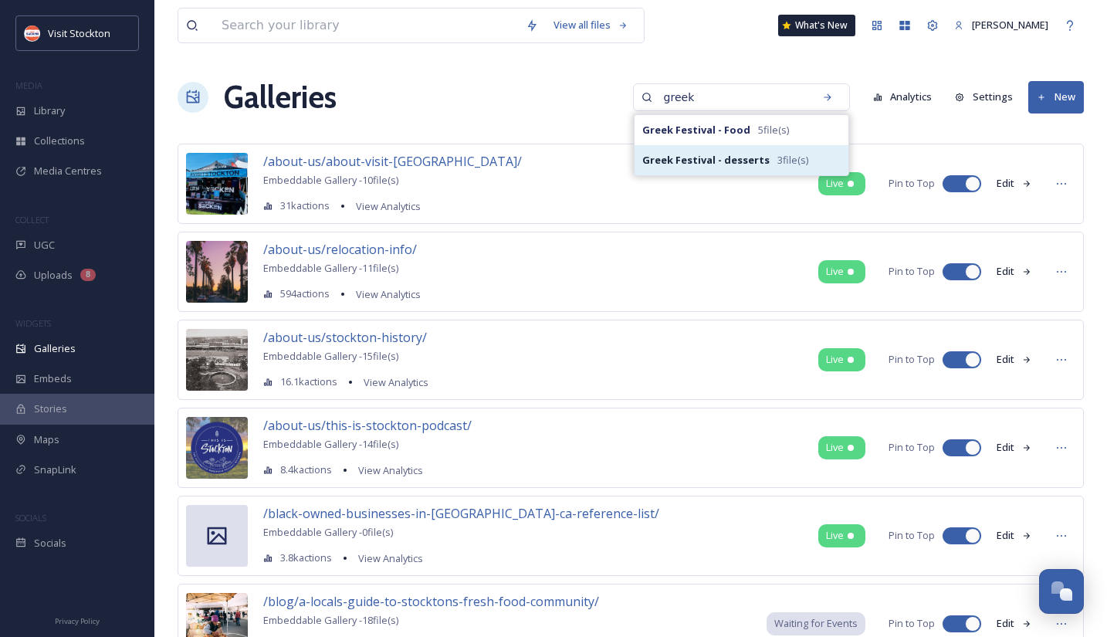
type input "greek"
click at [808, 160] on span "3 file(s)" at bounding box center [792, 160] width 31 height 15
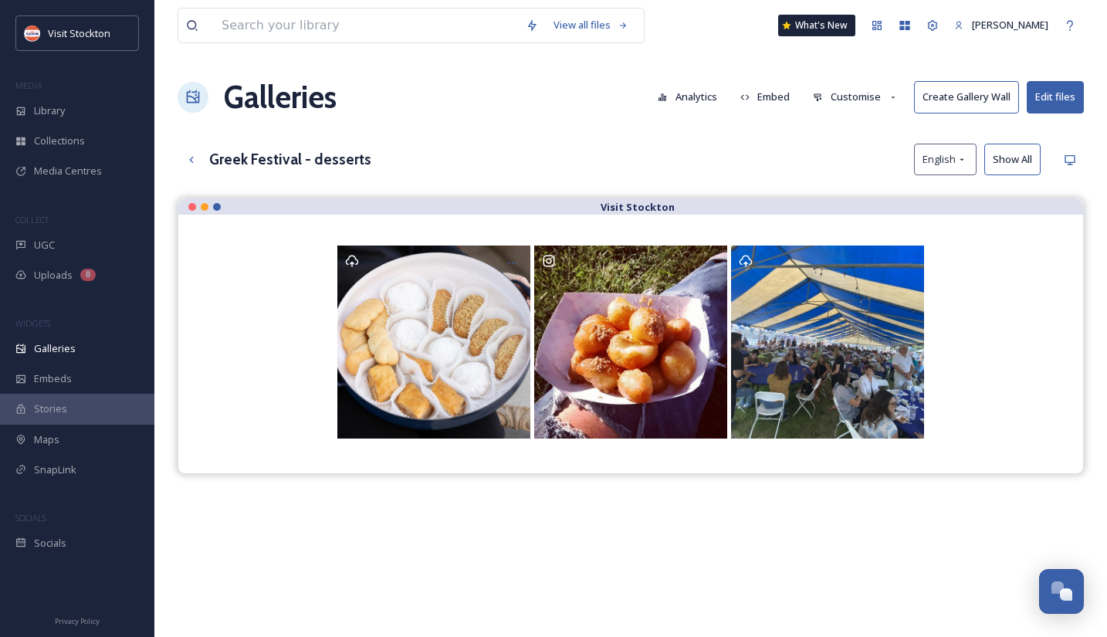
click at [778, 87] on button "Embed" at bounding box center [766, 97] width 66 height 30
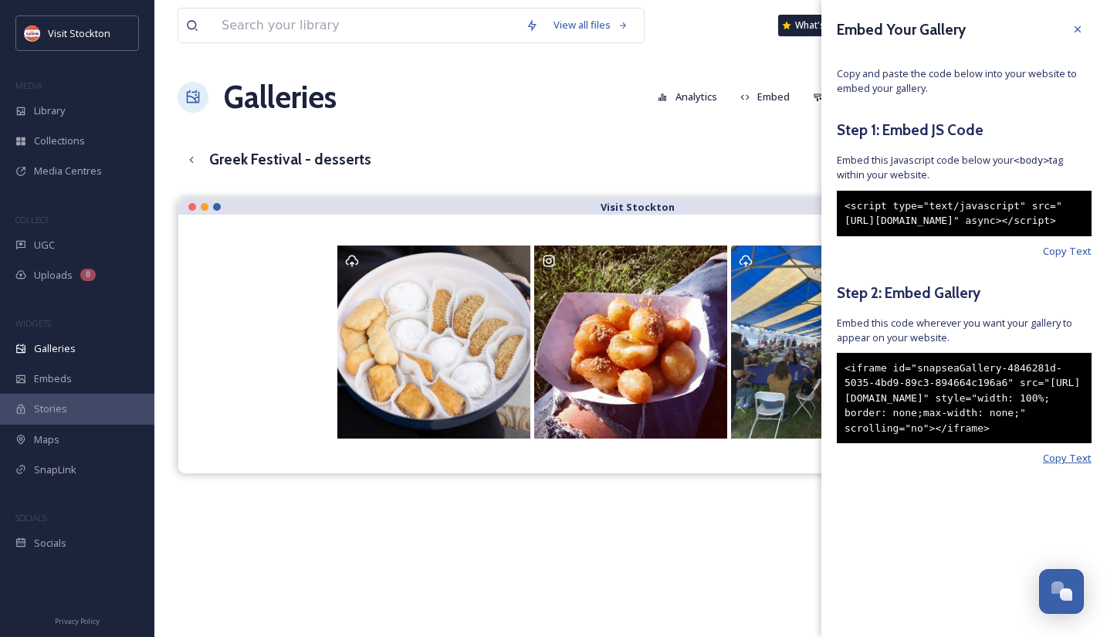
click at [1082, 466] on span "Copy Text" at bounding box center [1067, 458] width 49 height 15
